Goal: Task Accomplishment & Management: Manage account settings

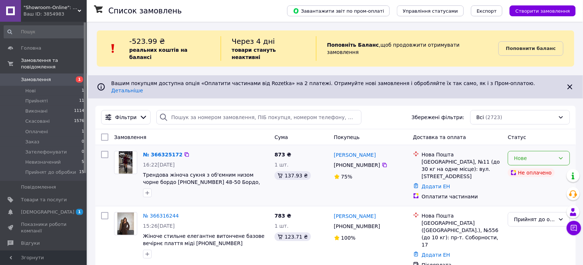
click at [524, 154] on div "Нове" at bounding box center [534, 158] width 41 height 8
drag, startPoint x: 525, startPoint y: 189, endPoint x: 474, endPoint y: 180, distance: 51.9
click at [526, 189] on li "Невизначений" at bounding box center [539, 190] width 61 height 13
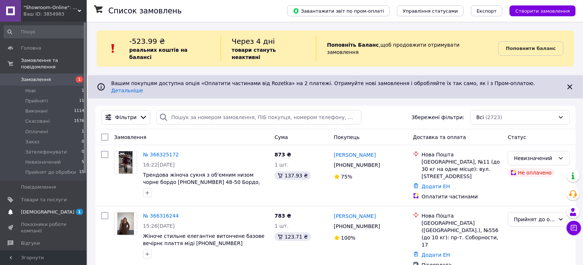
click at [60, 209] on span "[DEMOGRAPHIC_DATA]" at bounding box center [44, 212] width 46 height 7
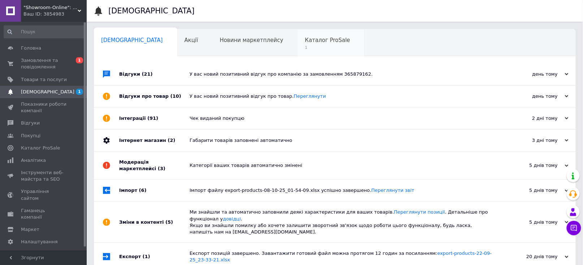
click at [305, 41] on span "Каталог ProSale" at bounding box center [327, 40] width 45 height 7
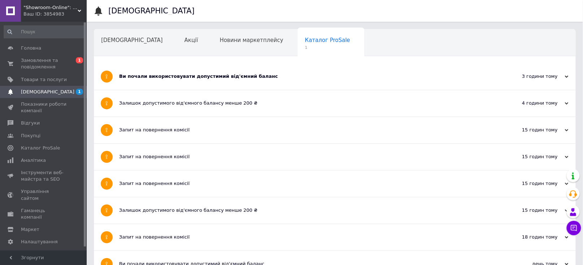
click at [197, 77] on div "Ви почали використовувати допустимий від'ємний баланс" at bounding box center [307, 76] width 377 height 7
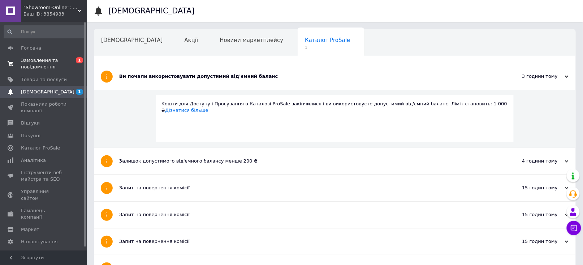
click at [43, 61] on span "Замовлення та повідомлення" at bounding box center [44, 63] width 46 height 13
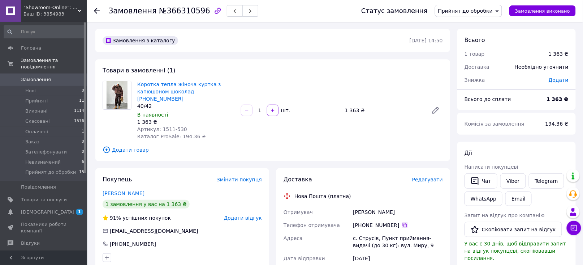
click at [402, 222] on icon at bounding box center [405, 225] width 6 height 6
click at [92, 158] on div "Замовлення з каталогу 12.10.2025 • 14:50 Товари в замовленні (1) Коротка тепла …" at bounding box center [273, 267] width 362 height 477
click at [373, 205] on div "Киба Марія" at bounding box center [398, 211] width 93 height 13
copy div "Марія"
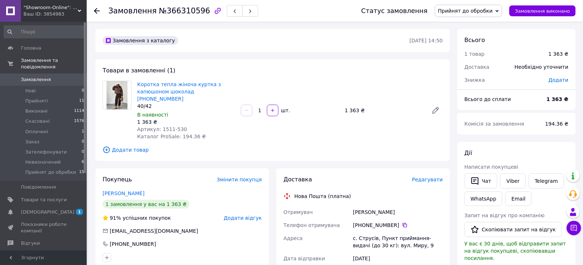
click at [104, 125] on div at bounding box center [117, 110] width 35 height 59
drag, startPoint x: 135, startPoint y: 81, endPoint x: 167, endPoint y: 90, distance: 32.8
click at [167, 90] on div "Коротка тепла жіноча куртка з капюшоном шоколад 40-42 44-46 40/42 В наявності 1…" at bounding box center [186, 110] width 104 height 62
click at [167, 90] on link "Коротка тепла жіноча куртка з капюшоном шоколад 40-42 44-46" at bounding box center [179, 91] width 84 height 20
copy link "Коротка тепла жіноча куртка з капюшоном"
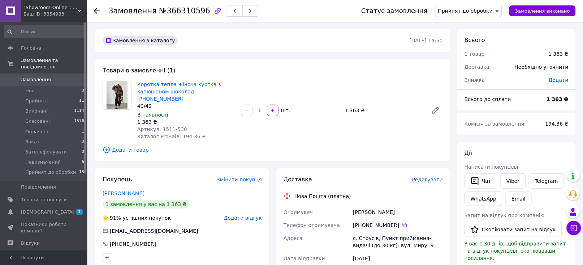
click at [90, 59] on div "Замовлення №366310596 Статус замовлення Прийнят до обробки Прийнято Виконано Ск…" at bounding box center [335, 268] width 495 height 492
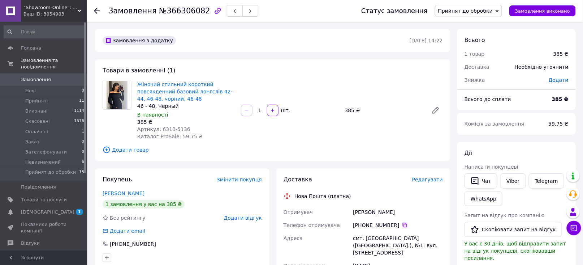
click at [402, 223] on icon at bounding box center [405, 225] width 6 height 6
click at [125, 124] on div at bounding box center [117, 110] width 35 height 59
click at [382, 210] on div "Постоєнко Анна" at bounding box center [398, 211] width 93 height 13
copy div "Анна"
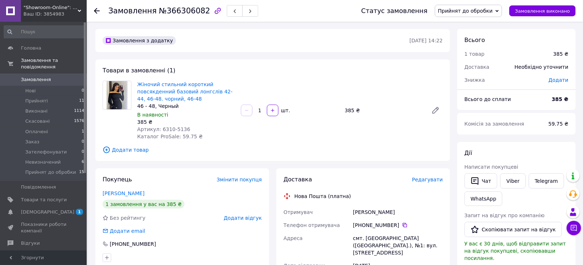
click at [408, 259] on div "[DATE]" at bounding box center [398, 265] width 93 height 13
drag, startPoint x: 137, startPoint y: 80, endPoint x: 170, endPoint y: 90, distance: 34.2
click at [170, 90] on div "Жіночий стильний короткий повсякденний базовий лонгслів 42-44, 46-48. чорний, 4…" at bounding box center [186, 110] width 104 height 62
click at [133, 83] on div at bounding box center [117, 110] width 35 height 59
drag, startPoint x: 136, startPoint y: 81, endPoint x: 210, endPoint y: 89, distance: 74.9
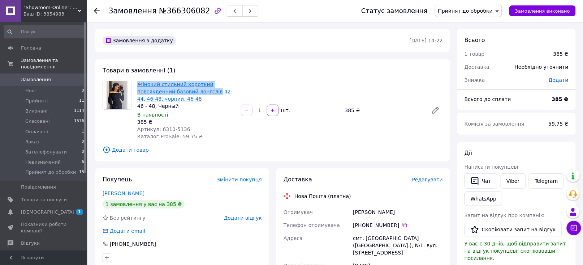
click at [210, 89] on div "Жіночий стильний короткий повсякденний базовий лонгслів 42-44, 46-48. чорний, 4…" at bounding box center [186, 110] width 104 height 62
copy link "Жіночий стильний короткий повсякденний базовий лонгслів"
click at [119, 126] on div at bounding box center [117, 110] width 35 height 59
click at [117, 125] on div at bounding box center [117, 110] width 35 height 59
click at [166, 105] on div "46 - 48, Черный" at bounding box center [186, 105] width 98 height 7
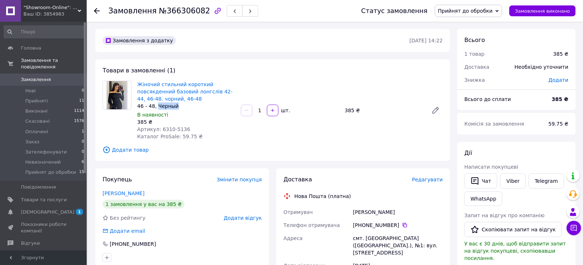
click at [166, 105] on div "46 - 48, Черный" at bounding box center [186, 105] width 98 height 7
copy div "Черный"
click at [109, 123] on div at bounding box center [117, 110] width 35 height 59
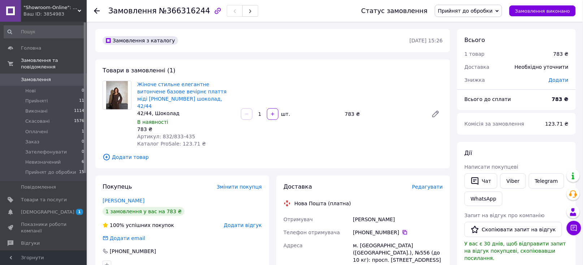
click at [402, 229] on icon at bounding box center [405, 232] width 6 height 6
click at [97, 119] on div "Товари в замовленні (1) Жіноче стильне елегантне витончене базове вечірнє платт…" at bounding box center [272, 113] width 355 height 109
click at [386, 213] on div "Романова Анастасія" at bounding box center [398, 219] width 93 height 13
copy div "Анастасія"
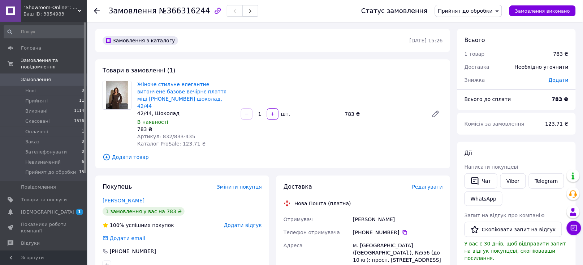
click at [85, 162] on div at bounding box center [85, 97] width 2 height 150
drag, startPoint x: 136, startPoint y: 81, endPoint x: 199, endPoint y: 90, distance: 63.2
click at [199, 90] on div "Жіноче стильне елегантне витончене базове вечірнє плаття міді 42-44 46-48 шокол…" at bounding box center [186, 113] width 104 height 69
copy link "Жіноче стильне елегантне витончене базове вечірнє плаття міді"
click at [108, 135] on div at bounding box center [117, 114] width 35 height 67
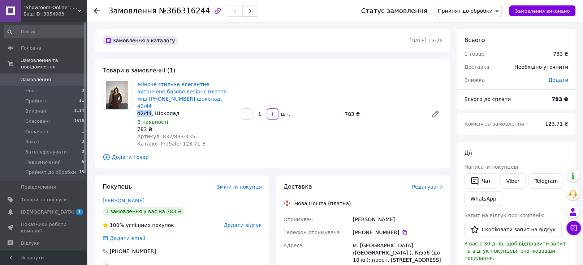
drag, startPoint x: 136, startPoint y: 103, endPoint x: 149, endPoint y: 104, distance: 12.7
click at [149, 104] on div "Жіноче стильне елегантне витончене базове вечірнє плаття міді 42-44 46-48 шокол…" at bounding box center [186, 113] width 104 height 69
copy div "42/44"
click at [113, 122] on div at bounding box center [117, 114] width 35 height 67
